Goal: Task Accomplishment & Management: Manage account settings

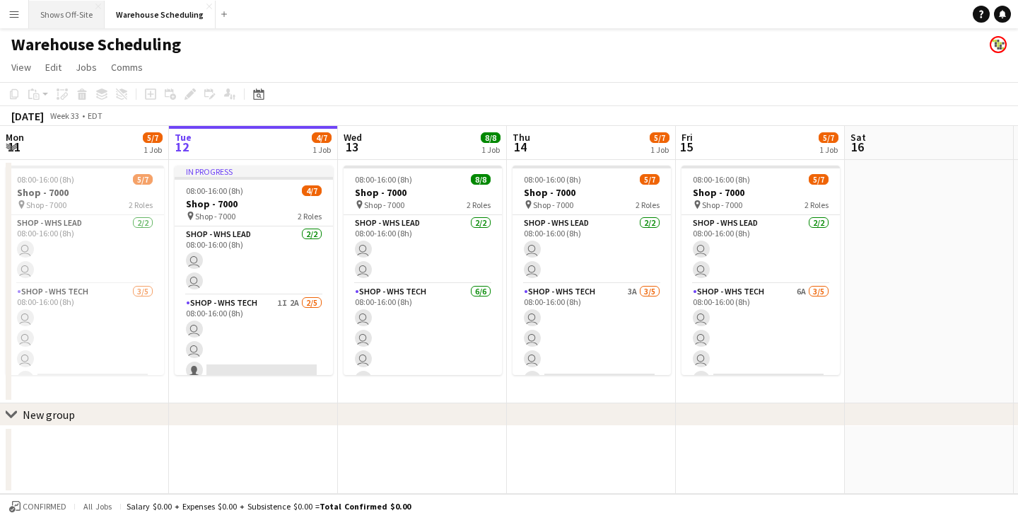
click at [74, 18] on button "Shows Off-Site Close" at bounding box center [67, 15] width 76 height 28
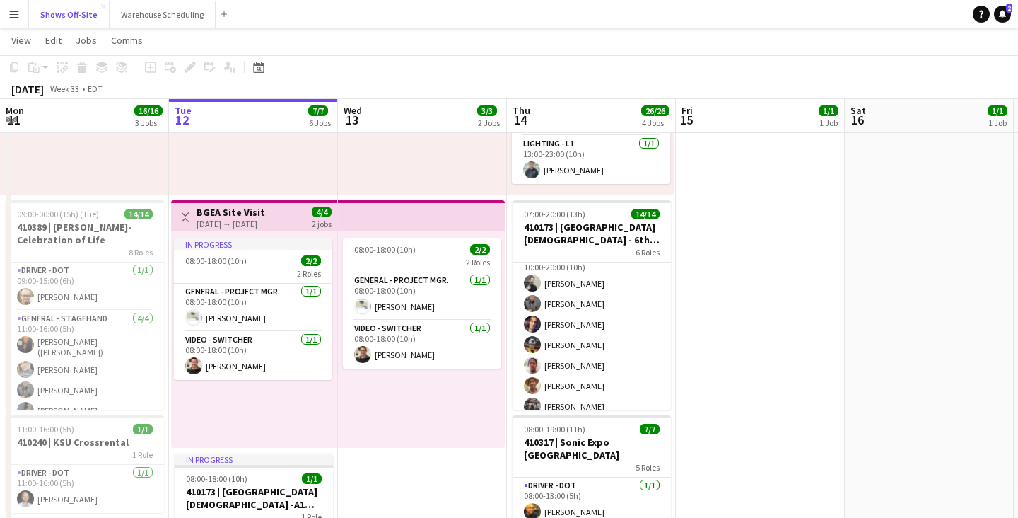
scroll to position [306, 0]
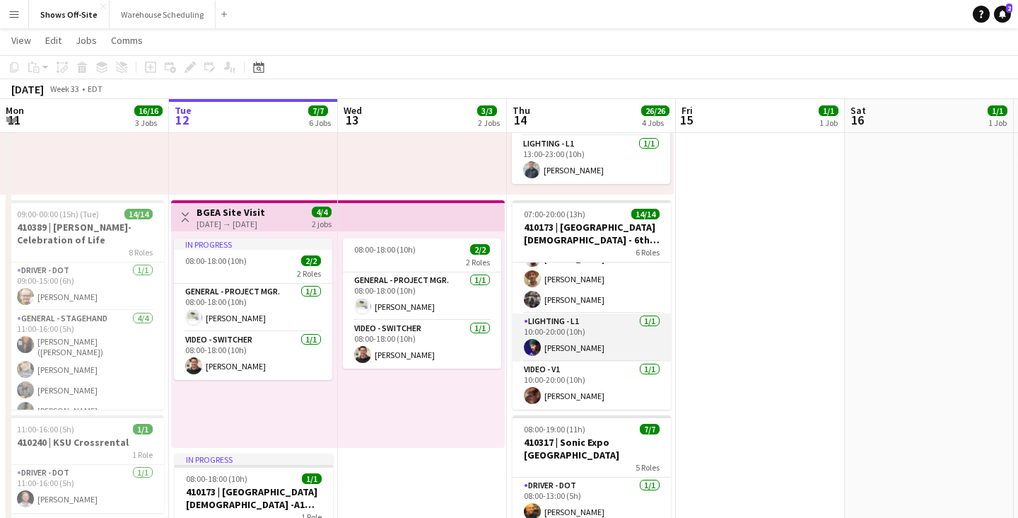
click at [535, 347] on app-user-avatar at bounding box center [532, 347] width 17 height 17
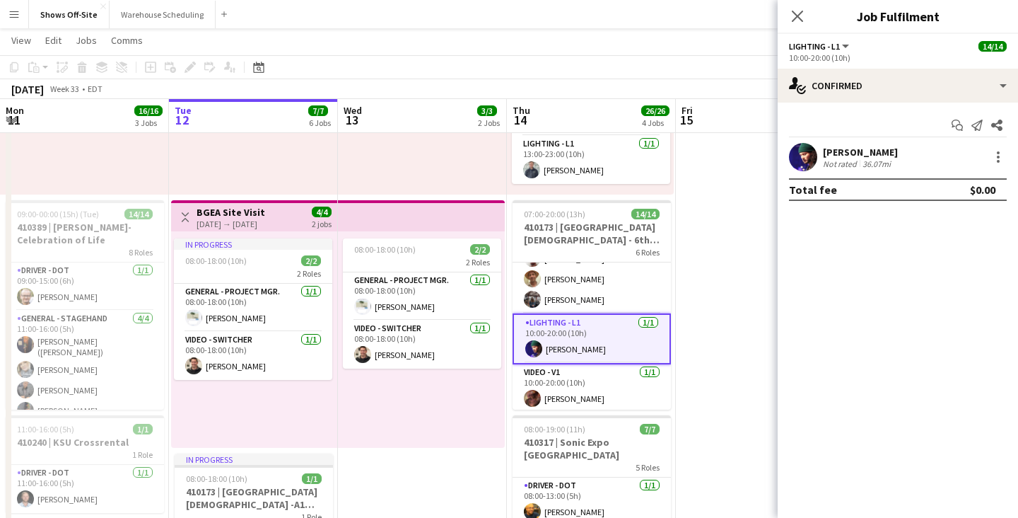
click at [806, 158] on app-user-avatar at bounding box center [803, 157] width 28 height 28
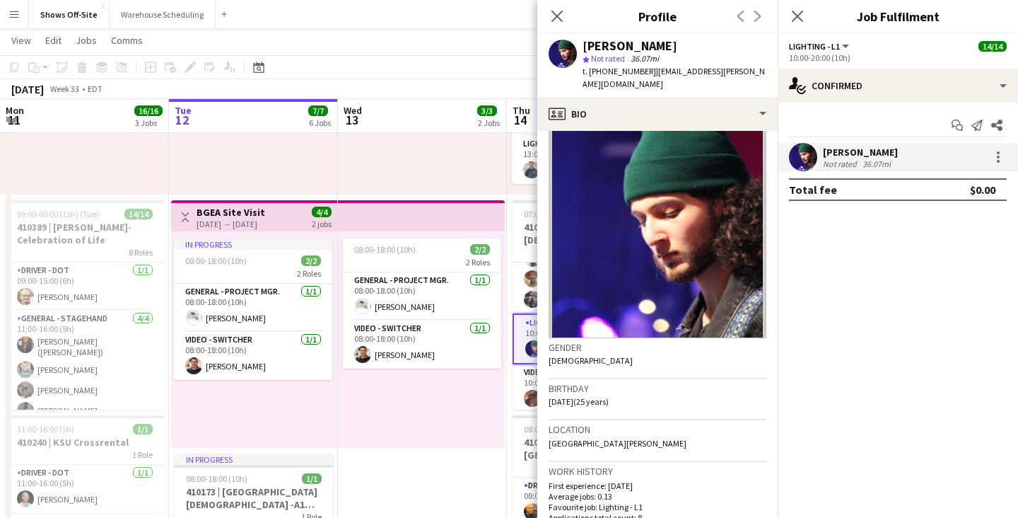
scroll to position [13, 0]
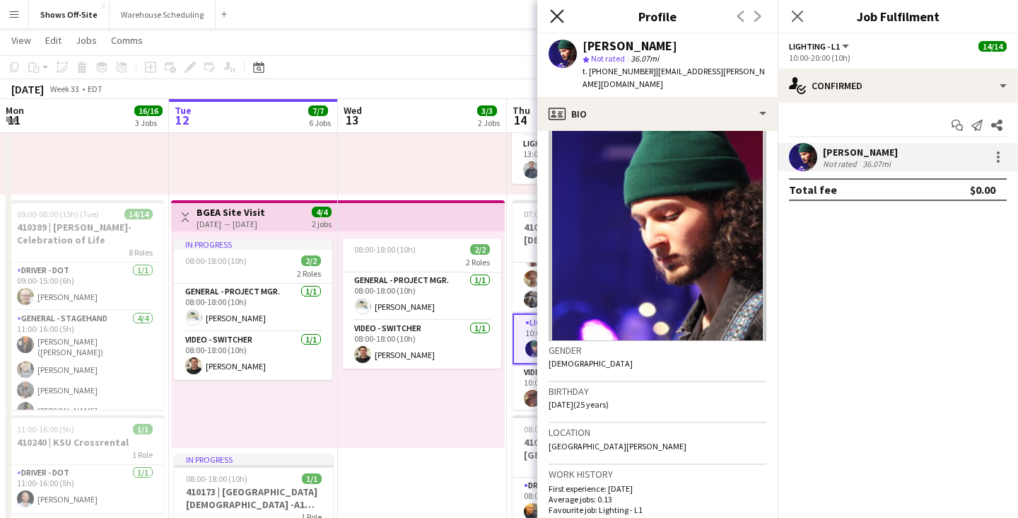
click at [558, 17] on icon at bounding box center [556, 15] width 13 height 13
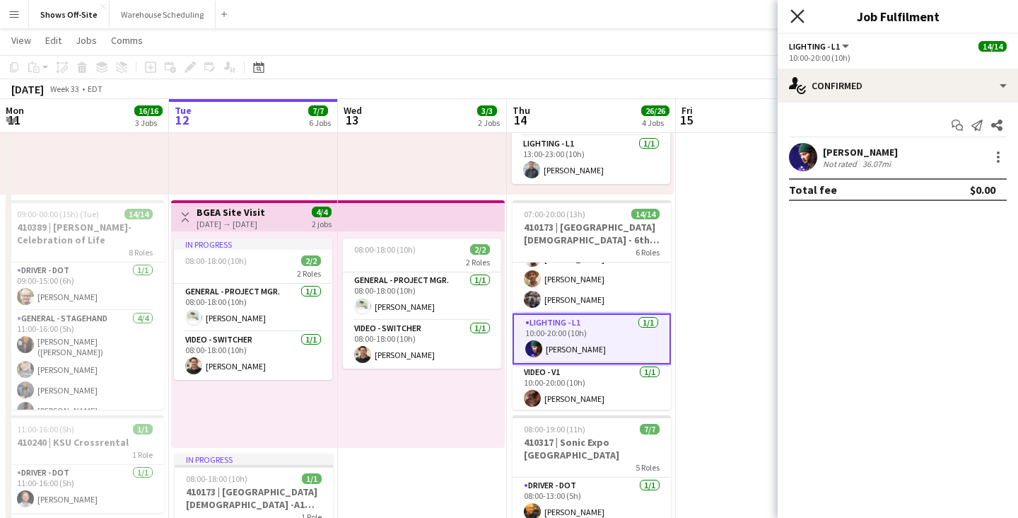
click at [804, 19] on icon "Close pop-in" at bounding box center [797, 15] width 13 height 13
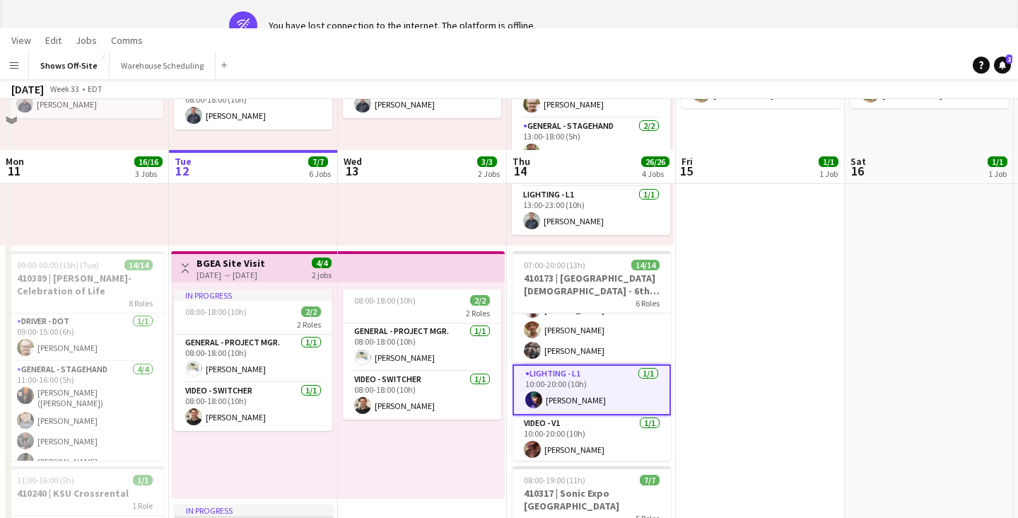
scroll to position [0, 0]
